Goal: Information Seeking & Learning: Learn about a topic

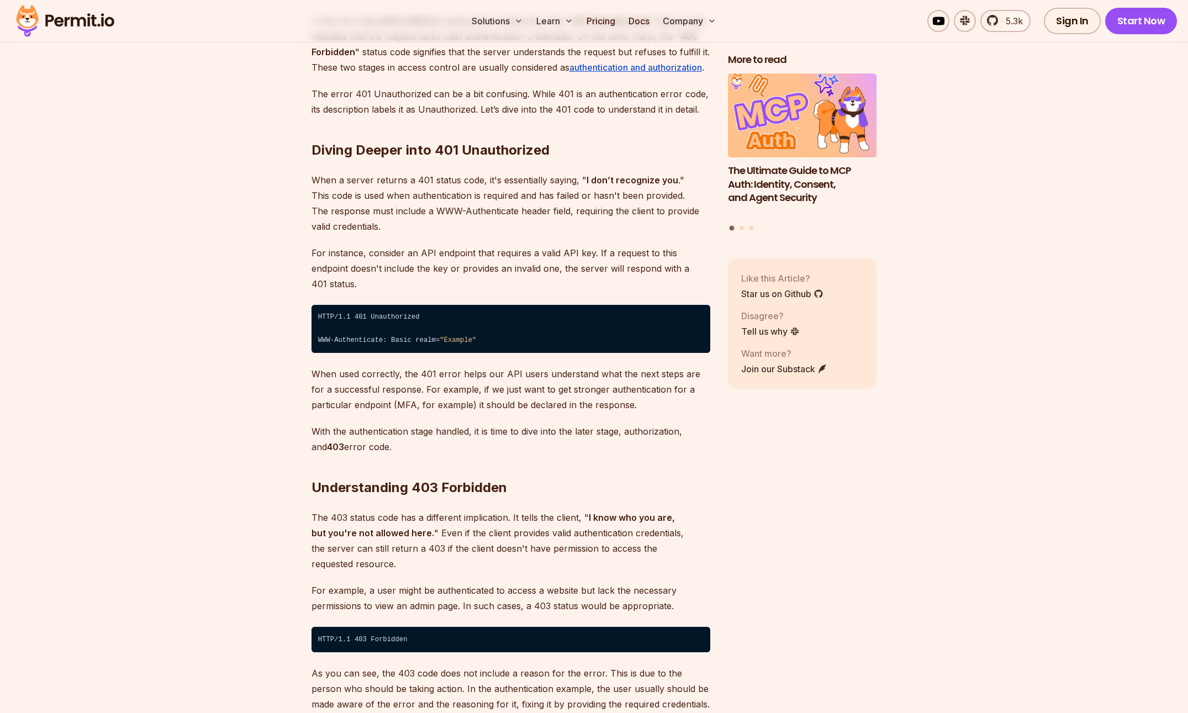
scroll to position [1551, 0]
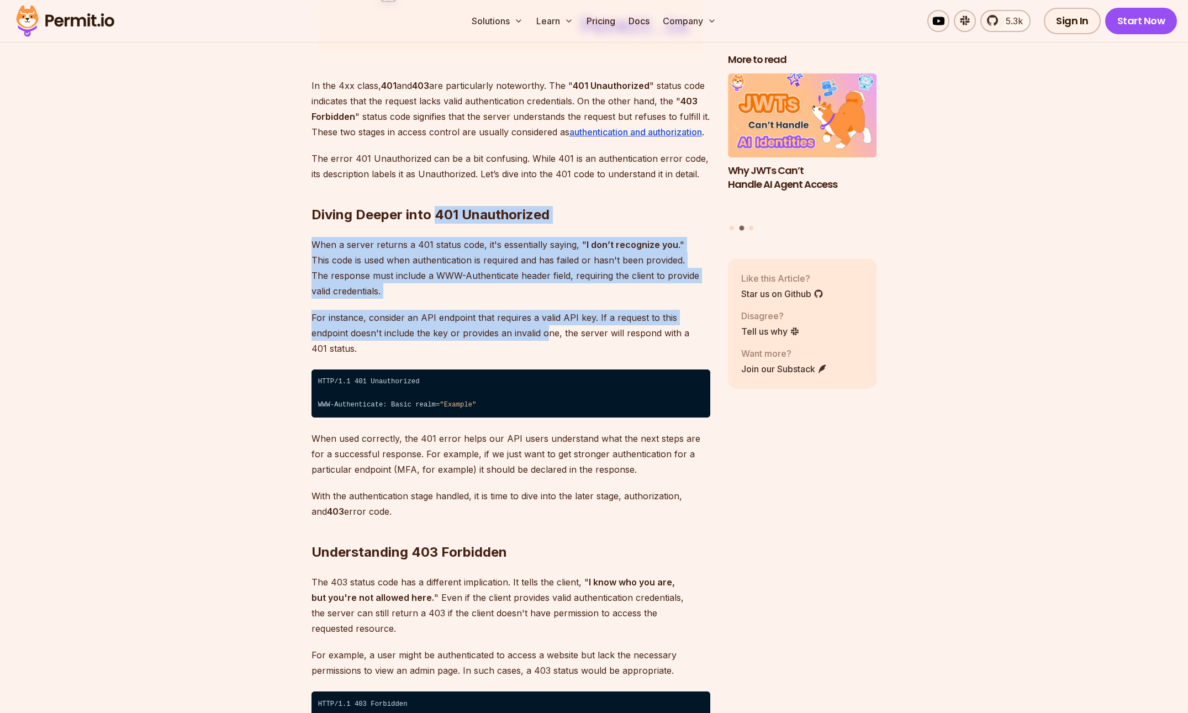
drag, startPoint x: 433, startPoint y: 217, endPoint x: 507, endPoint y: 327, distance: 132.9
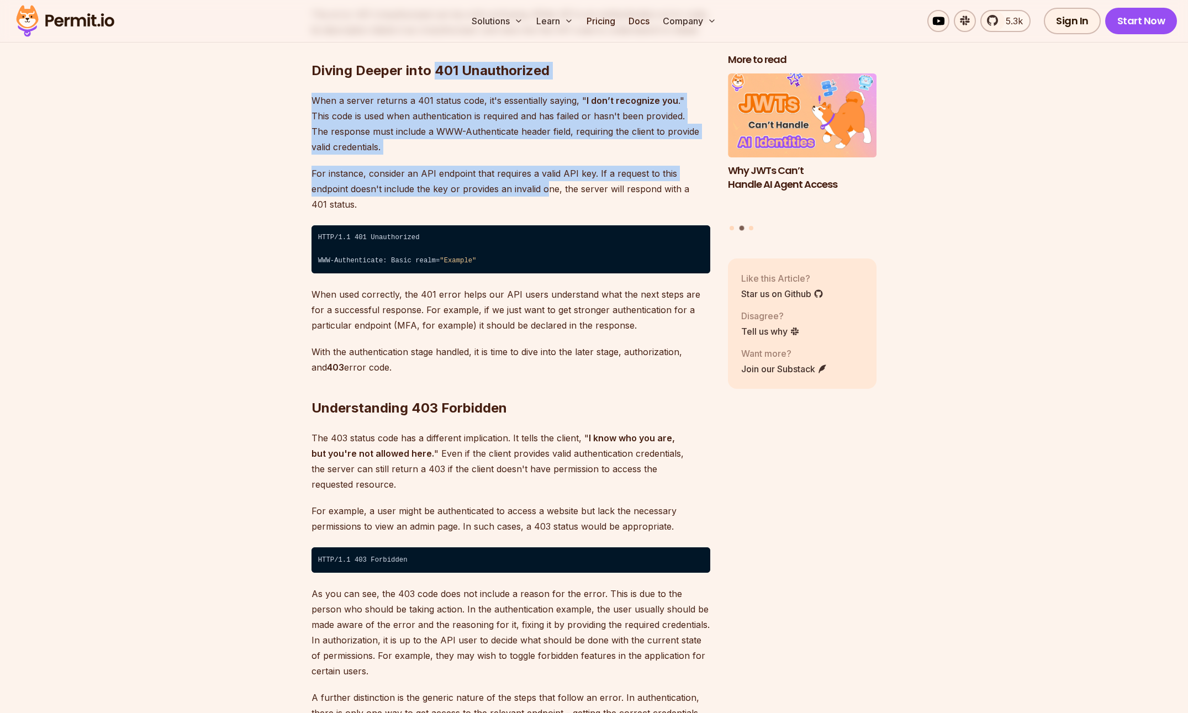
scroll to position [1698, 0]
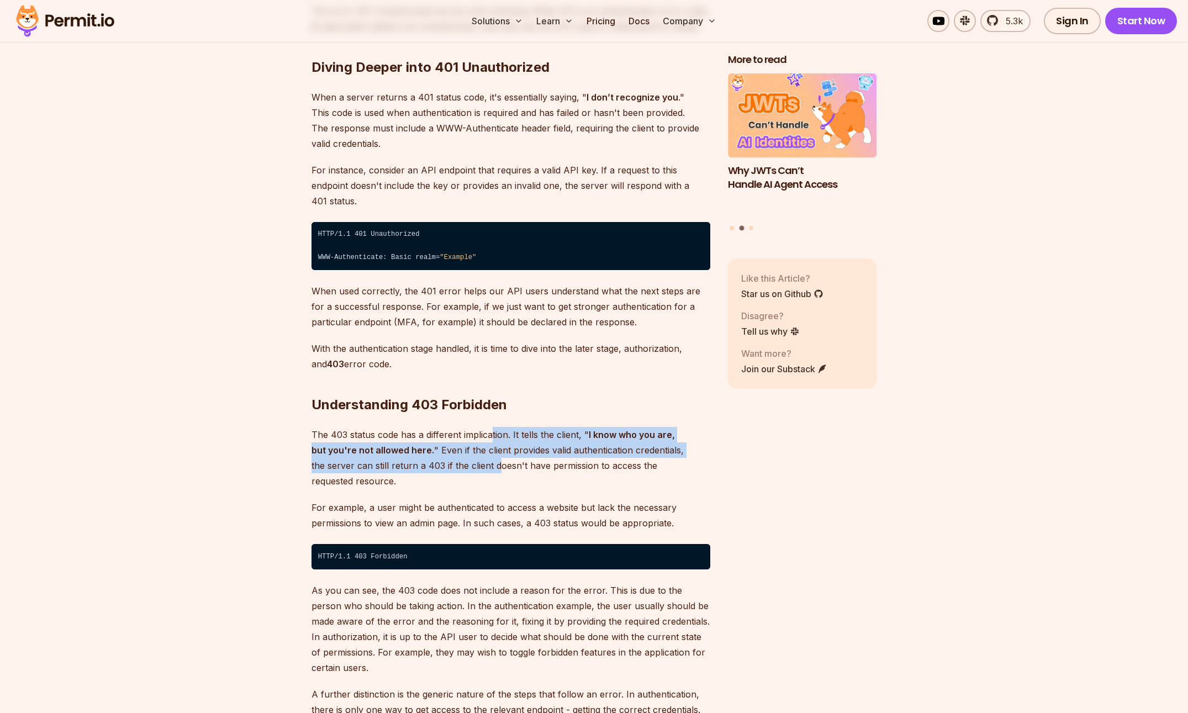
drag, startPoint x: 491, startPoint y: 419, endPoint x: 454, endPoint y: 451, distance: 48.5
click at [455, 452] on p "The 403 status code has a different implication. It tells the client, " I know …" at bounding box center [511, 458] width 399 height 62
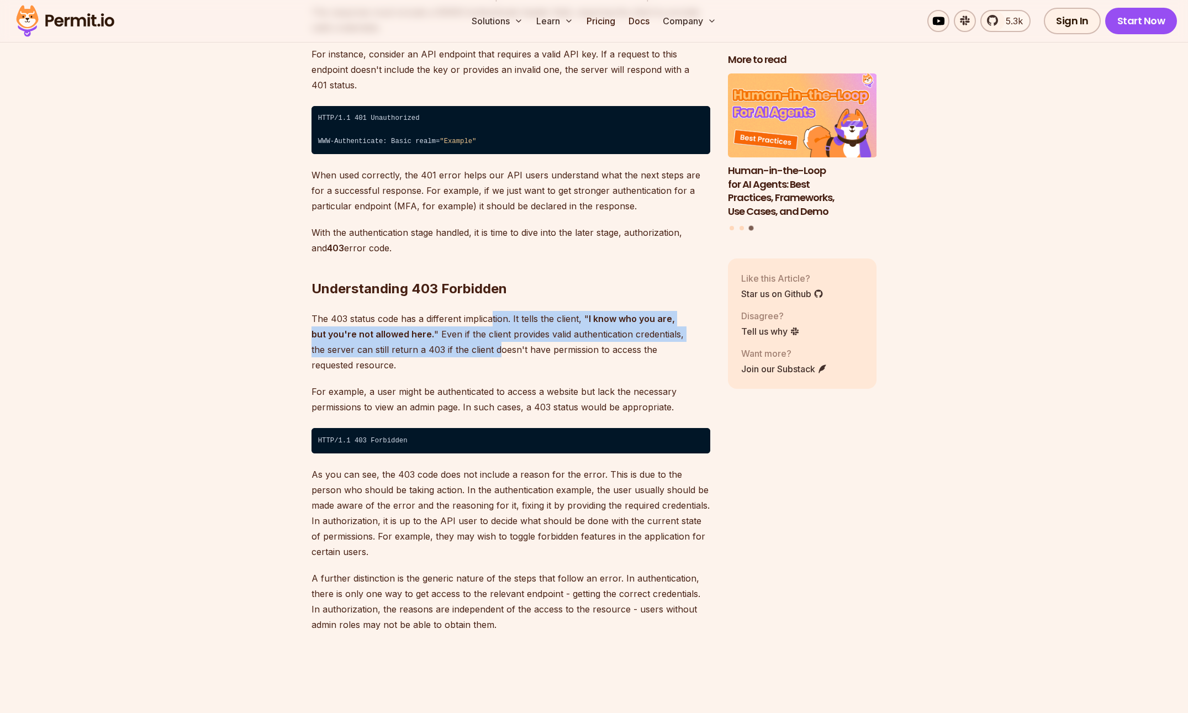
scroll to position [1785, 0]
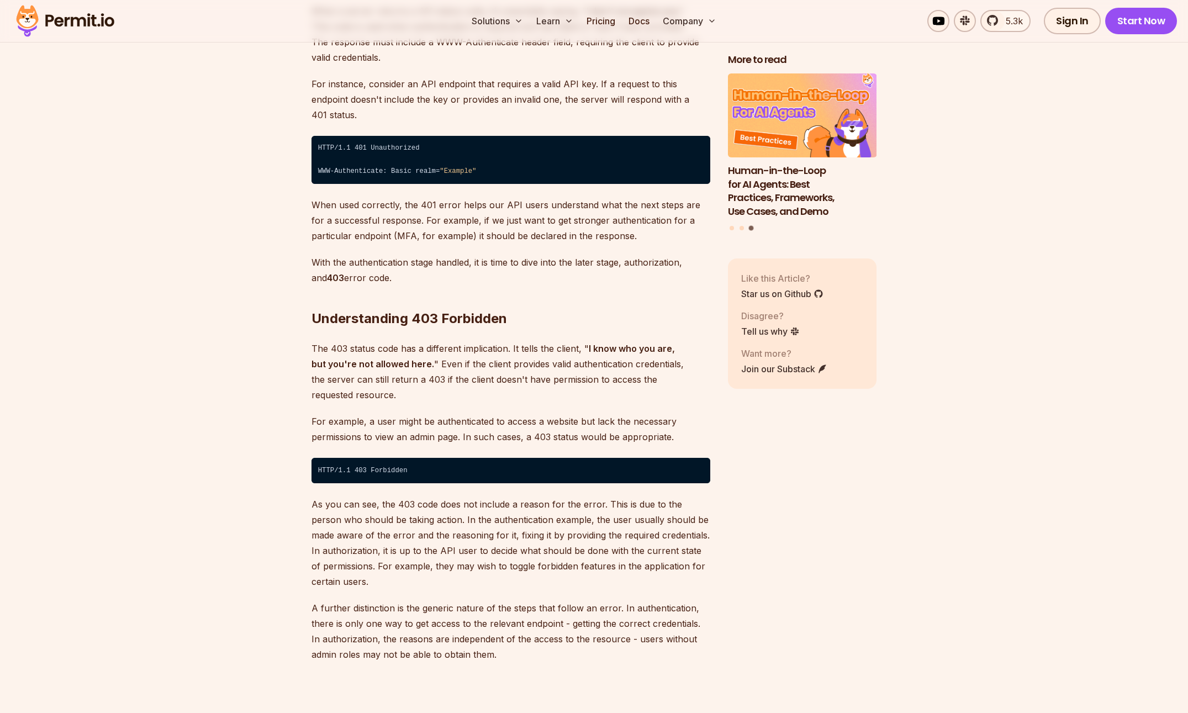
click at [403, 414] on p "For example, a user might be authenticated to access a website but lack the nec…" at bounding box center [511, 429] width 399 height 31
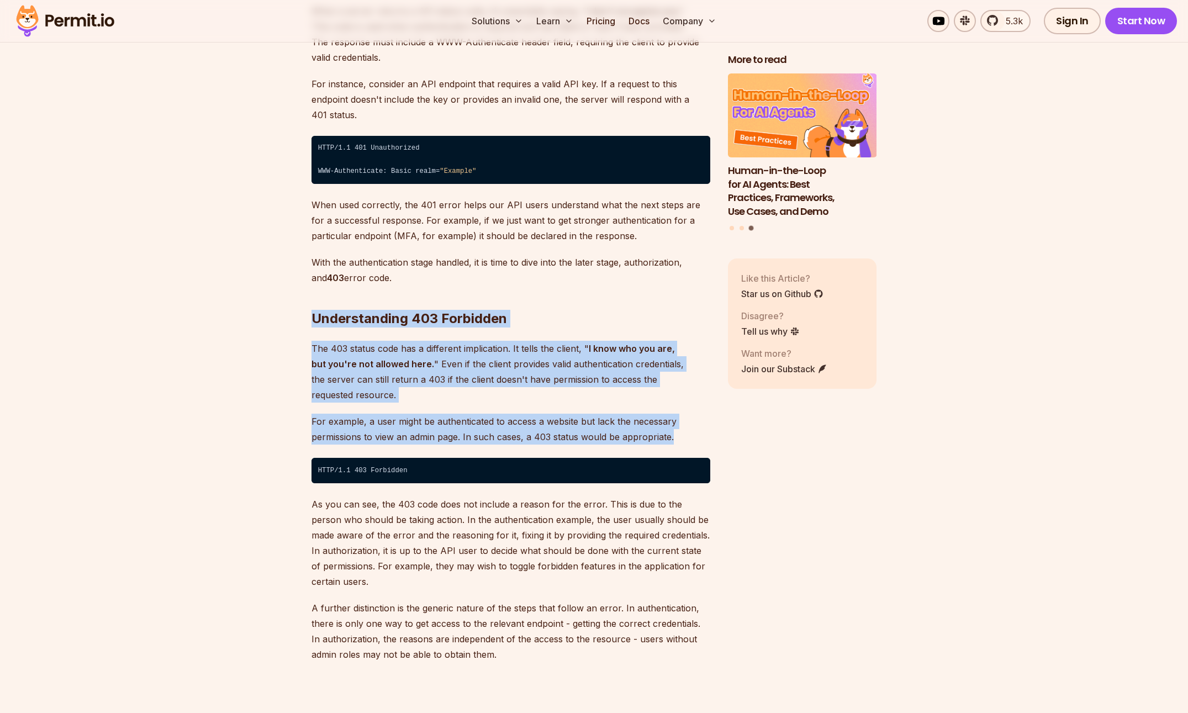
drag, startPoint x: 606, startPoint y: 402, endPoint x: 418, endPoint y: 277, distance: 225.6
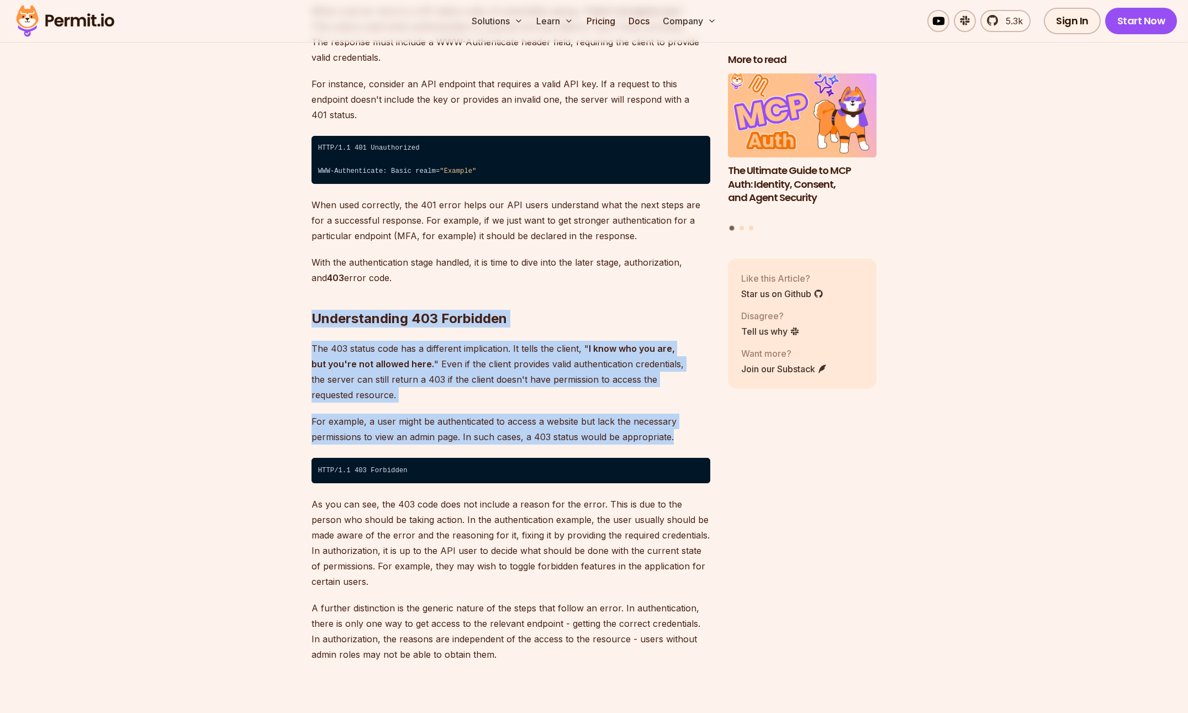
click at [418, 277] on h2 "Understanding 403 Forbidden" at bounding box center [511, 297] width 399 height 62
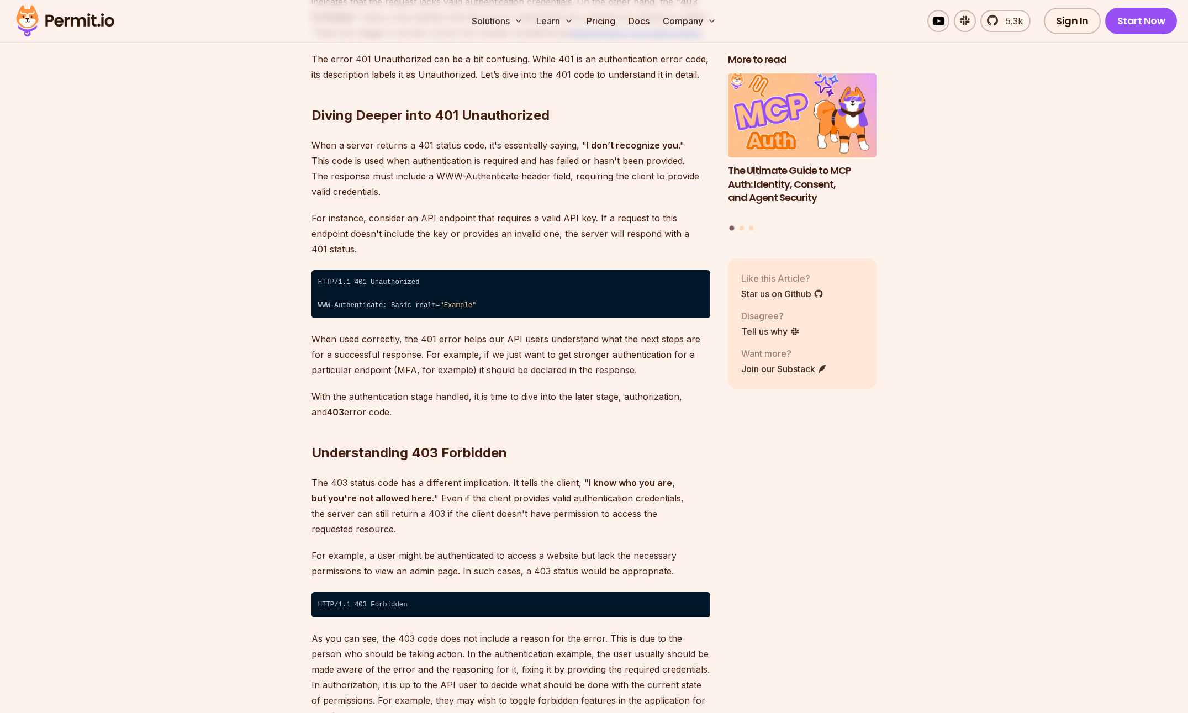
scroll to position [1628, 0]
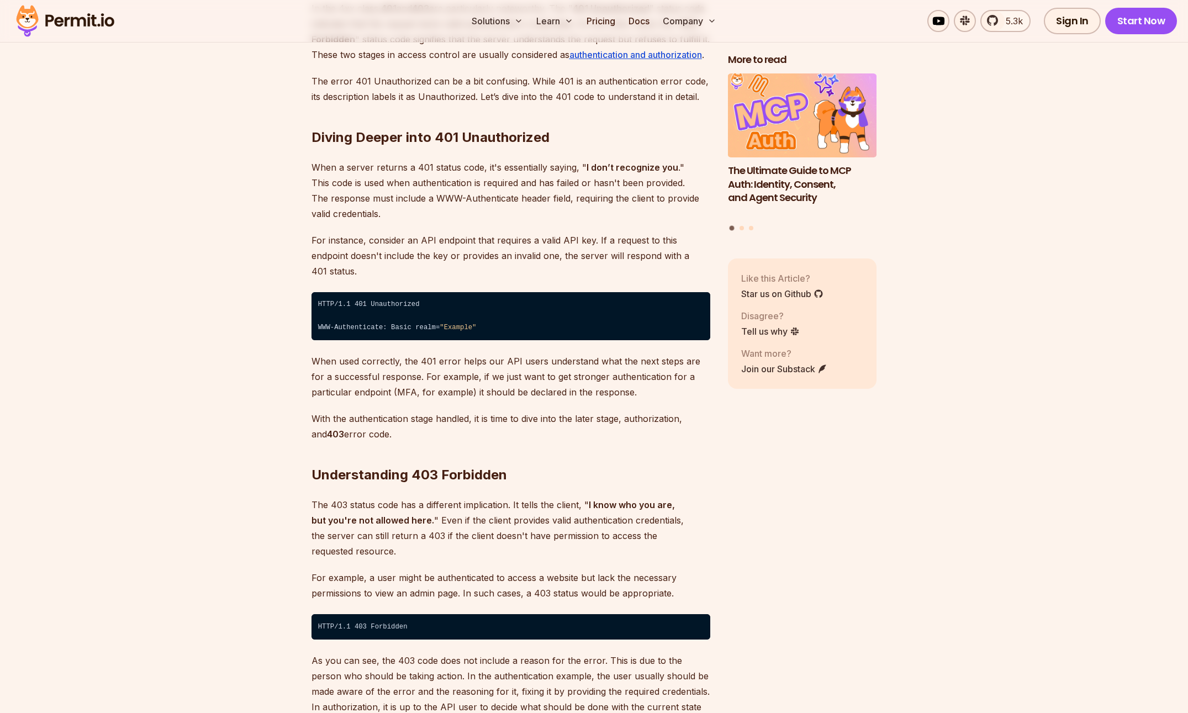
click at [445, 136] on h2 "Diving Deeper into 401 Unauthorized" at bounding box center [511, 116] width 399 height 62
copy h2 "401"
